Goal: Information Seeking & Learning: Learn about a topic

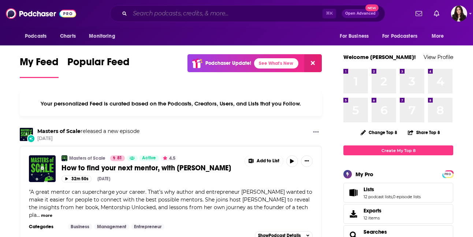
click at [214, 12] on input "Search podcasts, credits, & more..." at bounding box center [226, 14] width 192 height 12
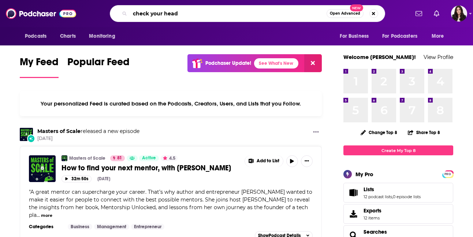
type input "check your head"
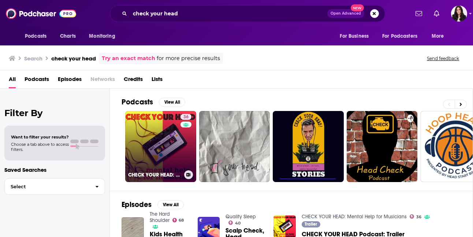
click at [155, 142] on link "36 CHECK YOUR HEAD: Mental Help for Musicians" at bounding box center [160, 146] width 71 height 71
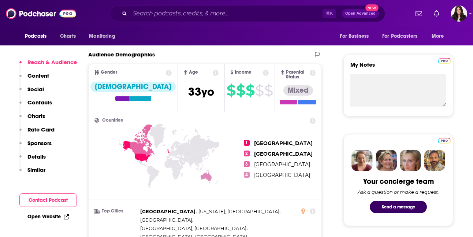
scroll to position [245, 0]
